Goal: Task Accomplishment & Management: Use online tool/utility

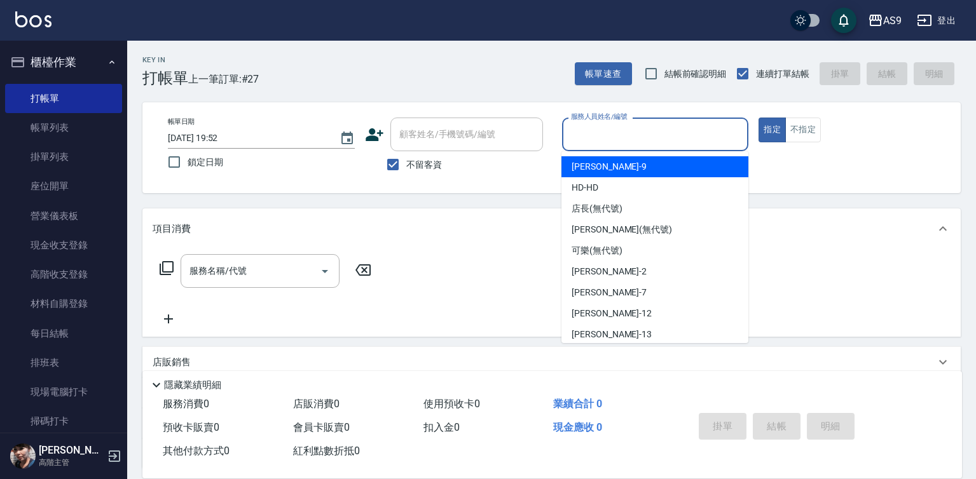
click at [608, 142] on input "服務人員姓名/編號" at bounding box center [655, 134] width 175 height 22
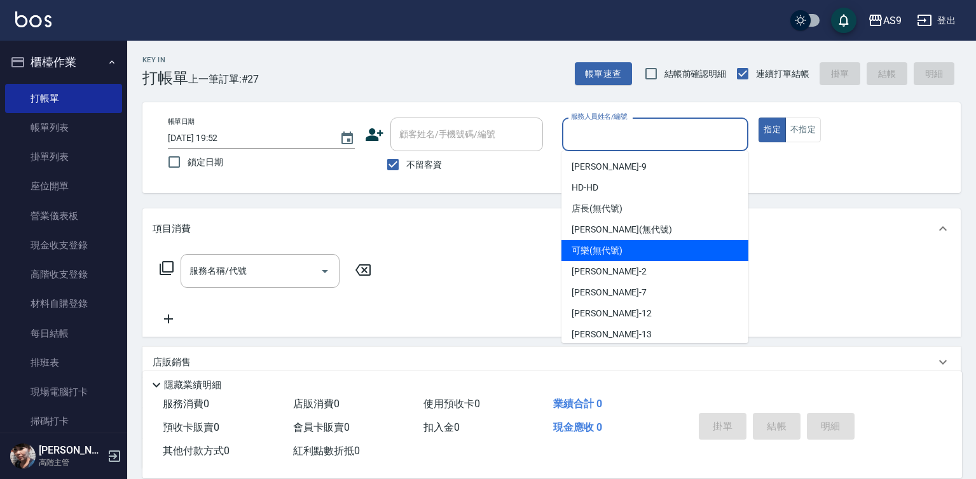
click at [615, 261] on div "可樂 (無代號)" at bounding box center [654, 250] width 187 height 21
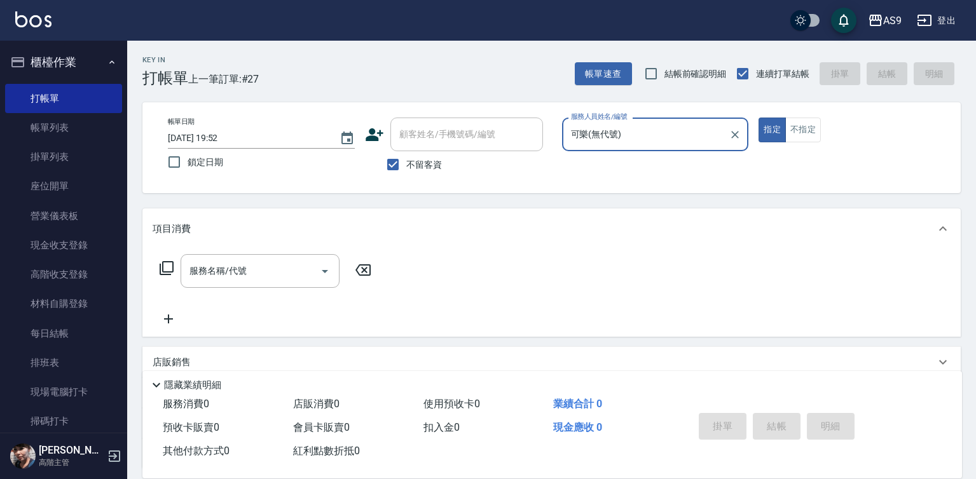
click at [613, 143] on input "可樂(無代號)" at bounding box center [646, 134] width 156 height 22
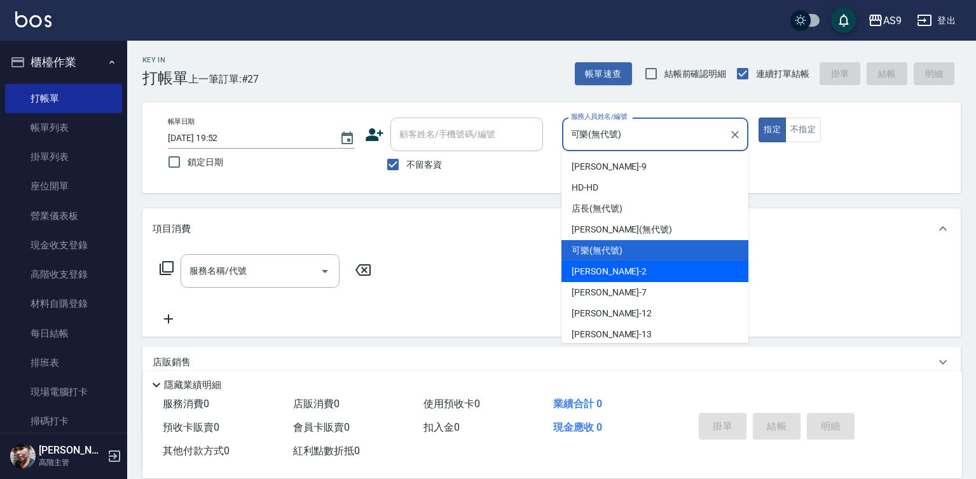
click at [624, 272] on div "[PERSON_NAME]蘭 -2" at bounding box center [654, 271] width 187 height 21
type input "[PERSON_NAME]蘭-2"
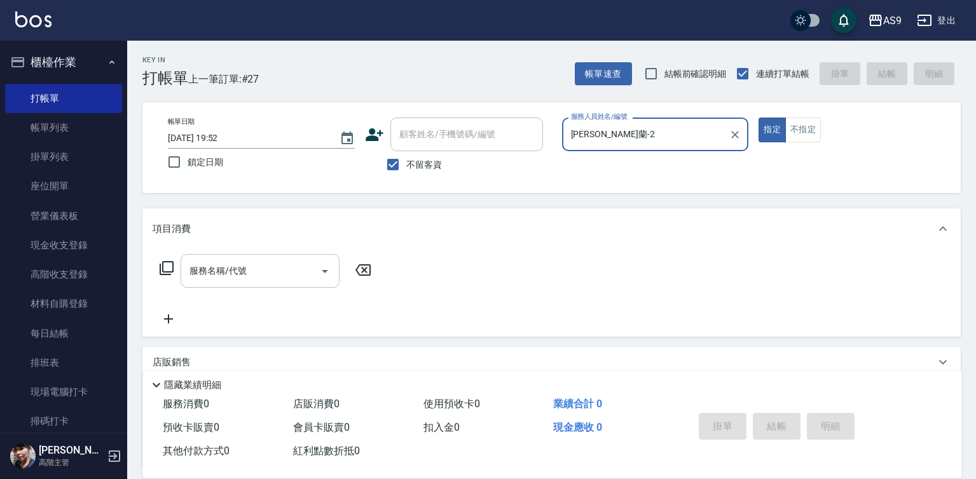
click at [267, 271] on input "服務名稱/代號" at bounding box center [250, 271] width 128 height 22
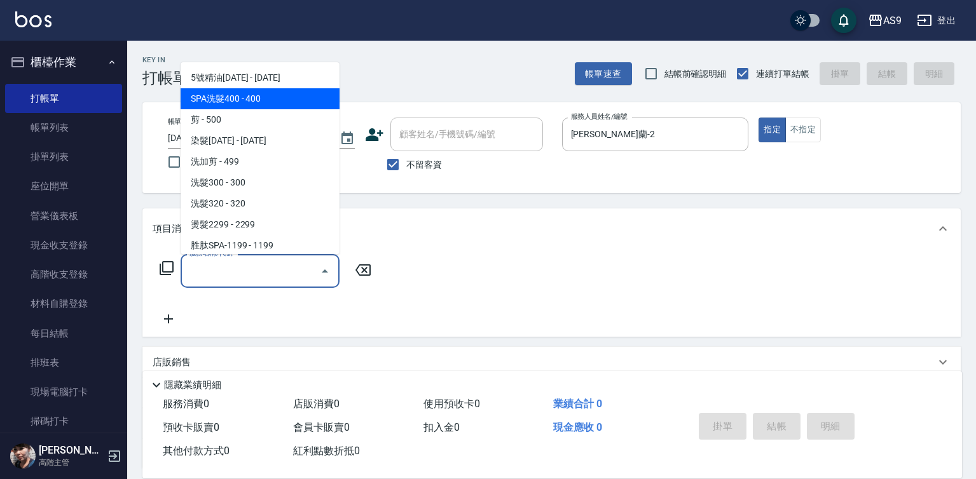
click at [253, 99] on span "SPA洗髮400 - 400" at bounding box center [260, 98] width 159 height 21
type input "SPA洗髮400(SPA洗髮400)"
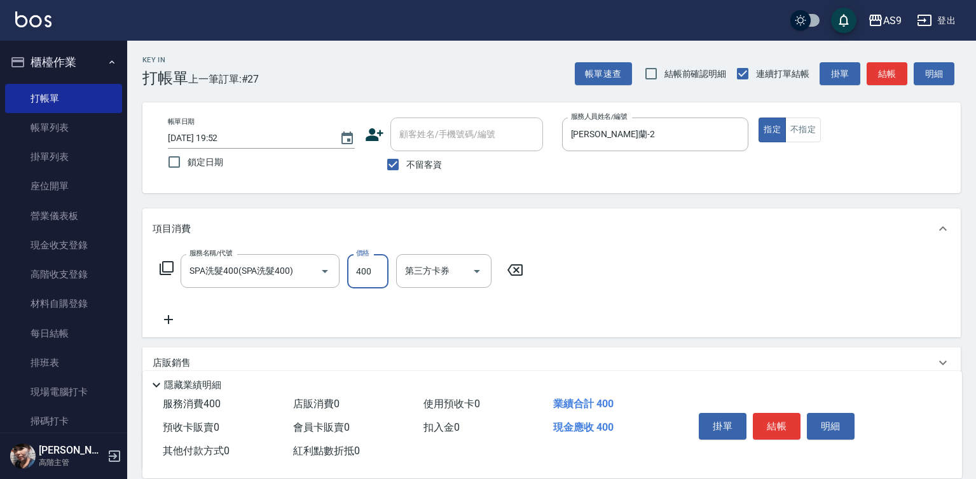
click at [369, 278] on input "400" at bounding box center [367, 271] width 41 height 34
type input "363"
click at [782, 421] on button "結帳" at bounding box center [777, 426] width 48 height 27
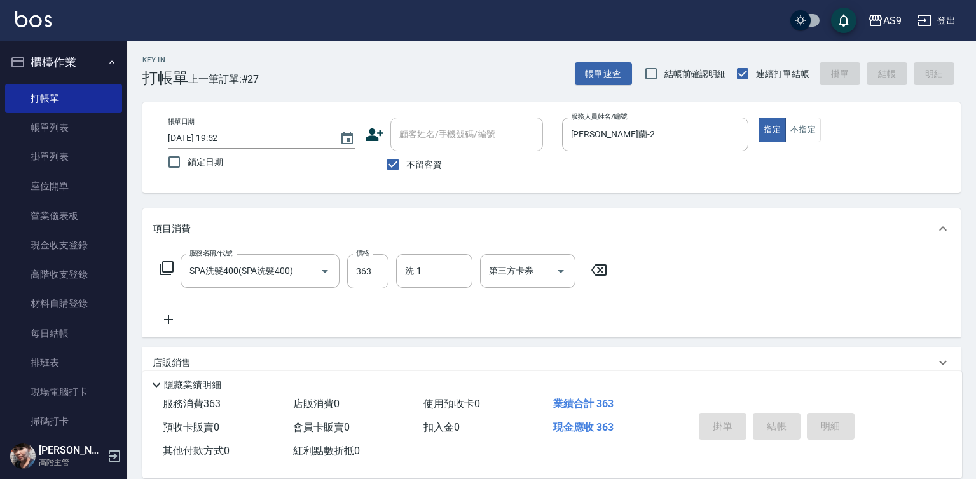
type input "[DATE] 20:55"
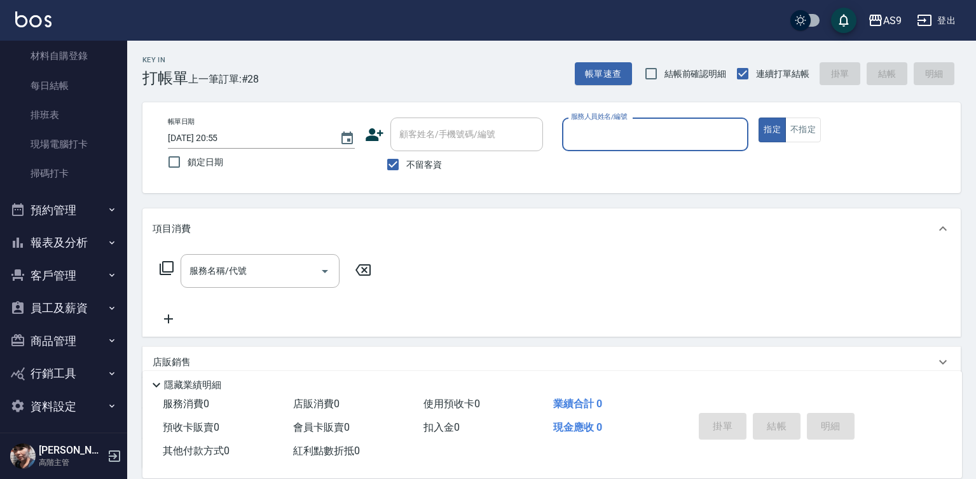
scroll to position [253, 0]
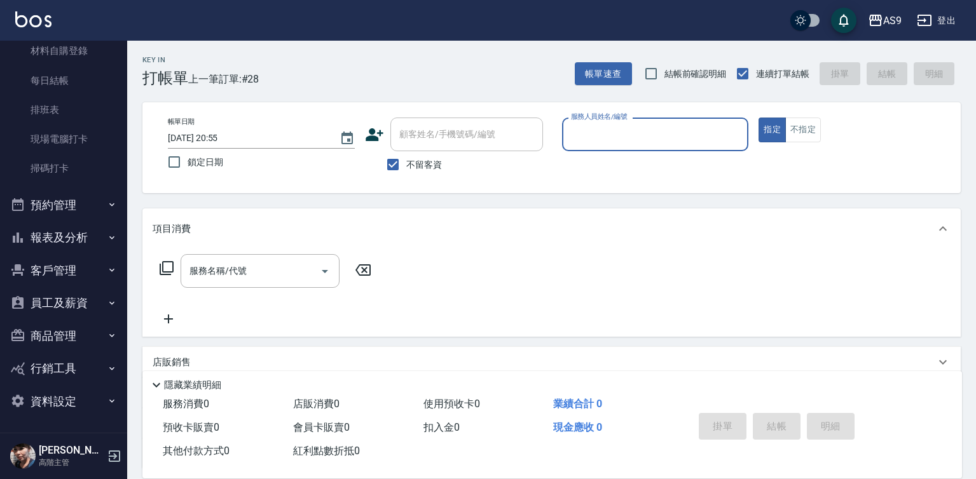
click at [95, 232] on button "報表及分析" at bounding box center [63, 237] width 117 height 33
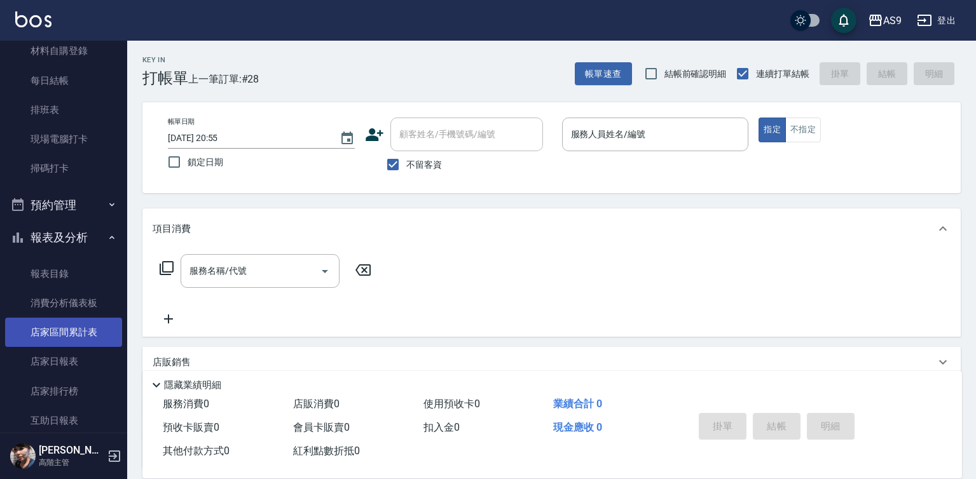
scroll to position [571, 0]
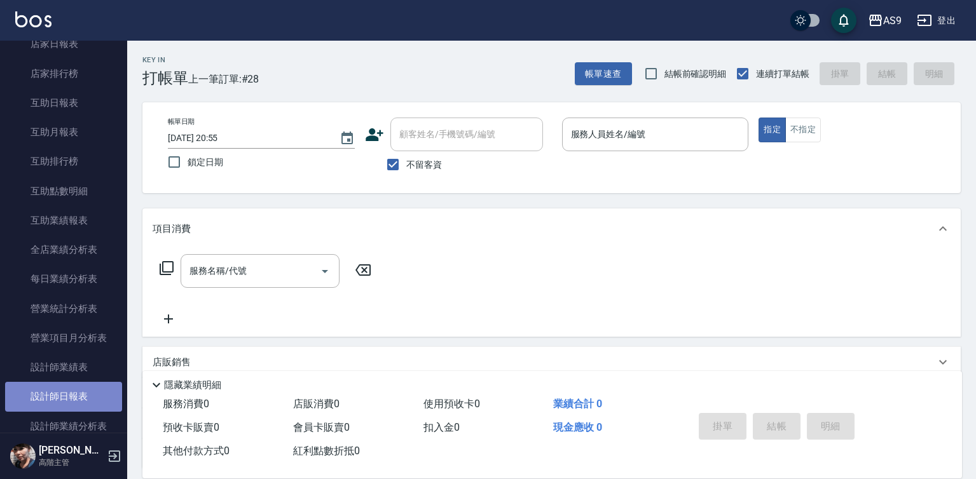
click at [83, 404] on link "設計師日報表" at bounding box center [63, 396] width 117 height 29
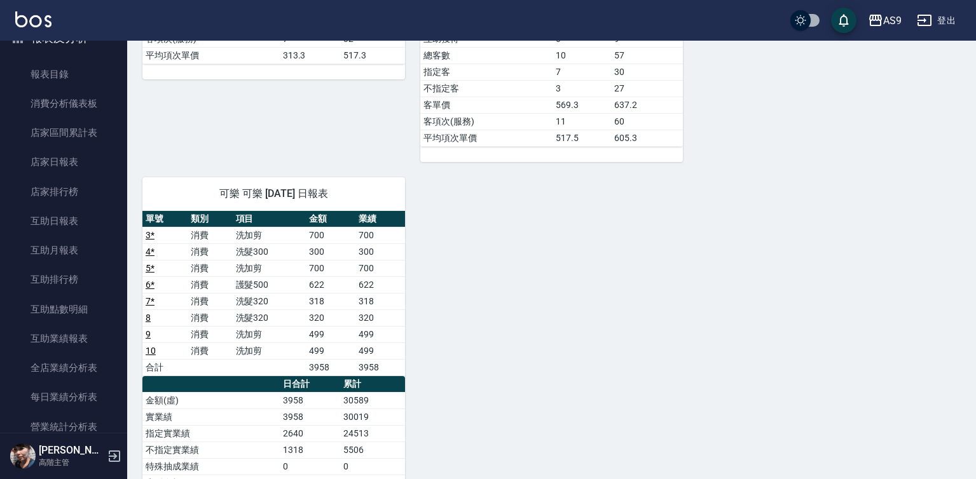
scroll to position [436, 0]
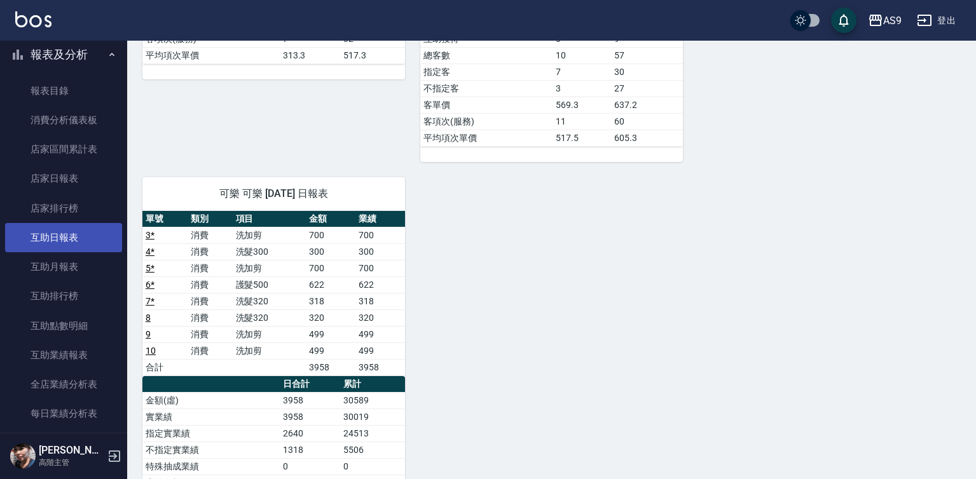
click at [78, 242] on link "互助日報表" at bounding box center [63, 237] width 117 height 29
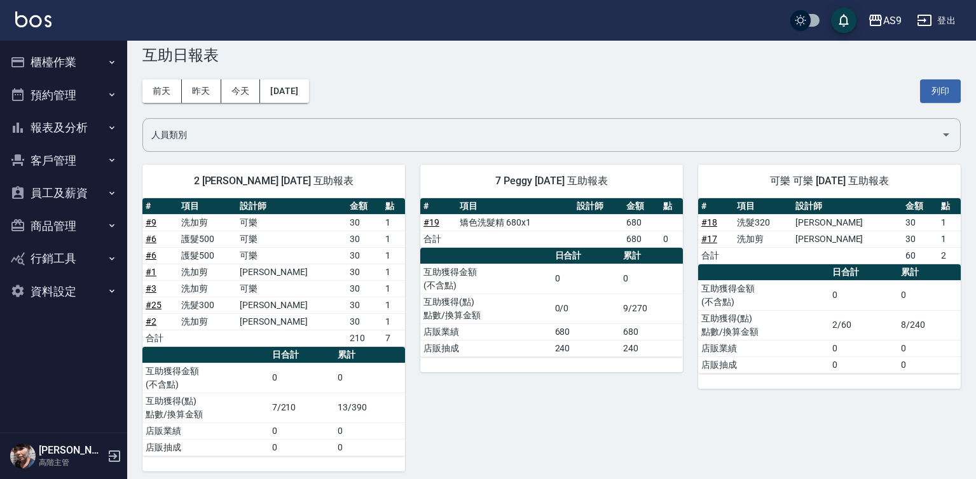
scroll to position [31, 0]
